Goal: Transaction & Acquisition: Purchase product/service

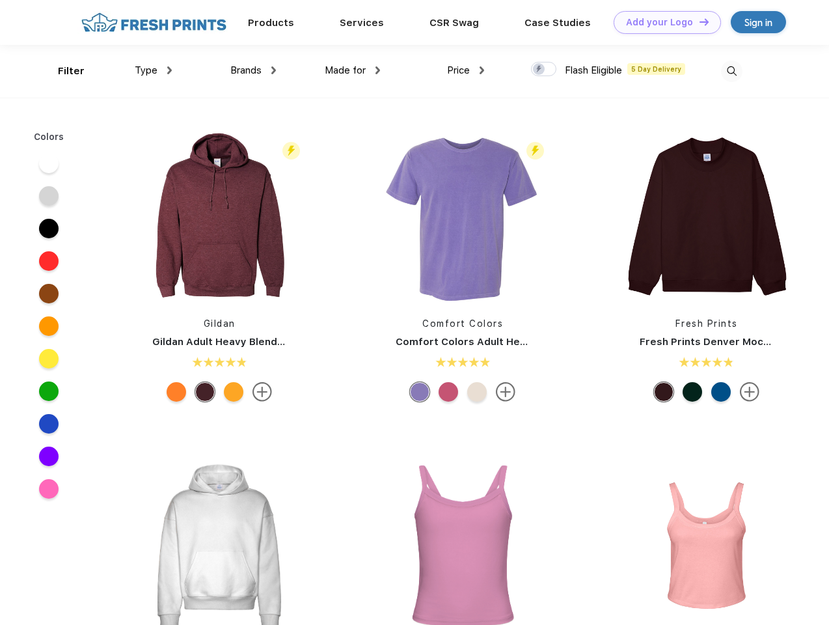
click at [663, 22] on link "Add your Logo Design Tool" at bounding box center [667, 22] width 107 height 23
click at [0, 0] on div "Design Tool" at bounding box center [0, 0] width 0 height 0
click at [698, 21] on link "Add your Logo Design Tool" at bounding box center [667, 22] width 107 height 23
click at [62, 71] on div "Filter" at bounding box center [71, 71] width 27 height 15
click at [154, 70] on span "Type" at bounding box center [146, 70] width 23 height 12
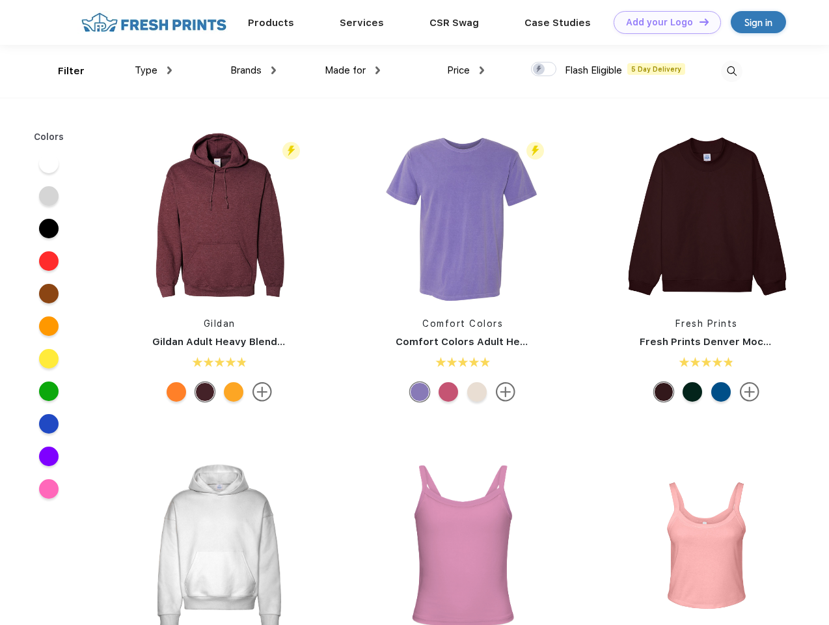
click at [253, 70] on span "Brands" at bounding box center [245, 70] width 31 height 12
click at [353, 70] on span "Made for" at bounding box center [345, 70] width 41 height 12
click at [466, 70] on span "Price" at bounding box center [458, 70] width 23 height 12
click at [544, 70] on div at bounding box center [543, 69] width 25 height 14
click at [540, 70] on input "checkbox" at bounding box center [535, 65] width 8 height 8
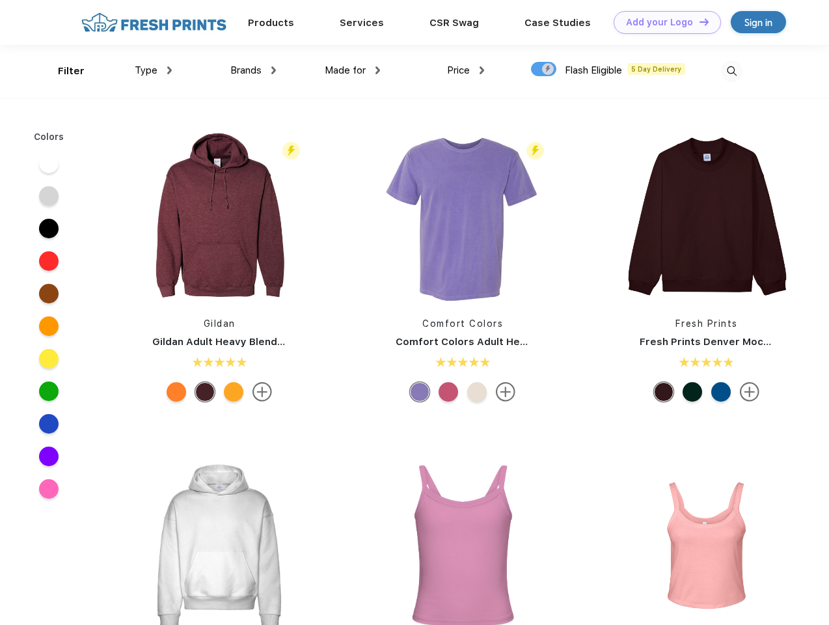
click at [732, 71] on img at bounding box center [731, 71] width 21 height 21
